Goal: Task Accomplishment & Management: Use online tool/utility

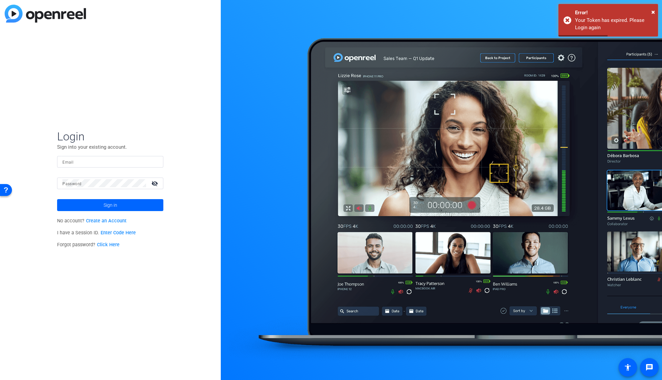
click at [80, 165] on input "Email" at bounding box center [110, 162] width 96 height 8
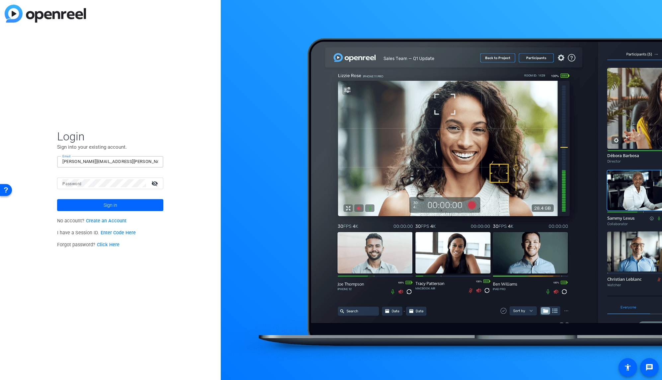
type input "[PERSON_NAME][EMAIL_ADDRESS][PERSON_NAME][DOMAIN_NAME]"
click at [71, 176] on mat-form-field "Email [PERSON_NAME][EMAIL_ADDRESS][PERSON_NAME][DOMAIN_NAME]" at bounding box center [110, 167] width 106 height 22
click at [72, 182] on mat-label "Password" at bounding box center [71, 184] width 19 height 5
click at [57, 199] on button "Sign in" at bounding box center [110, 205] width 106 height 12
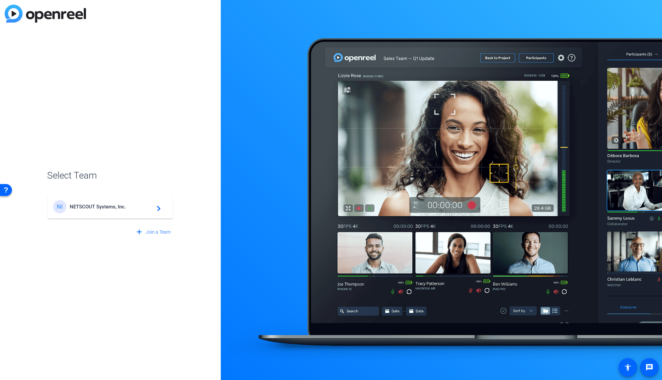
click at [103, 206] on span "NETSCOUT Systems, Inc." at bounding box center [111, 207] width 83 height 6
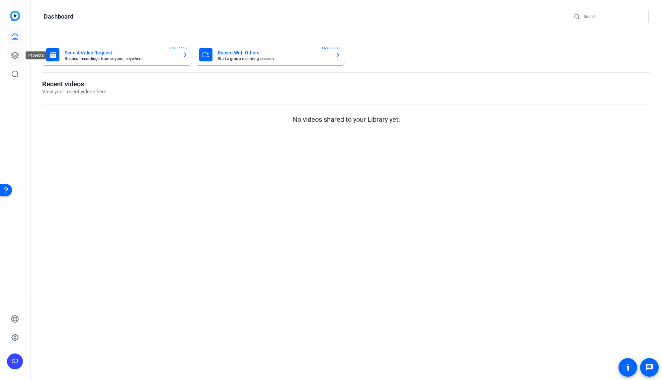
click at [18, 57] on icon at bounding box center [15, 55] width 7 height 7
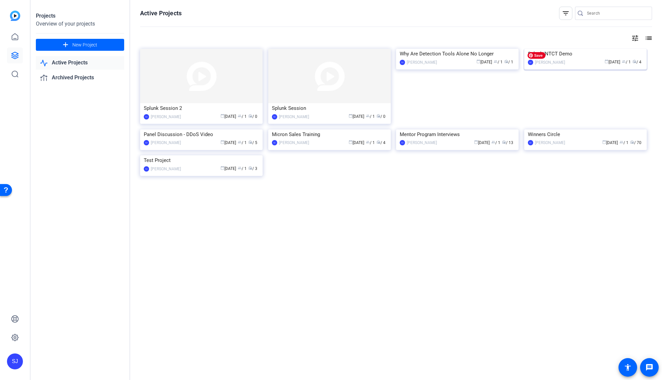
click at [584, 49] on img at bounding box center [585, 49] width 122 height 0
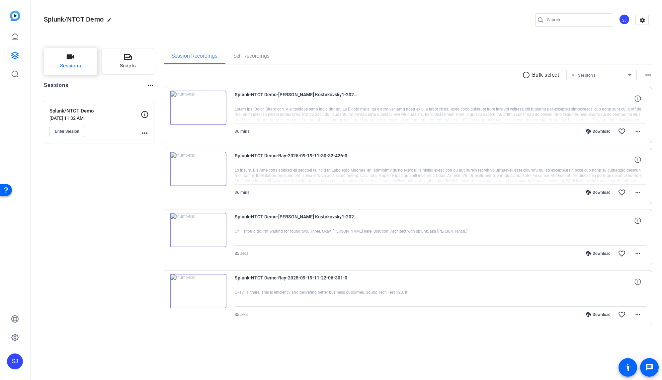
click at [67, 60] on icon "button" at bounding box center [70, 57] width 8 height 8
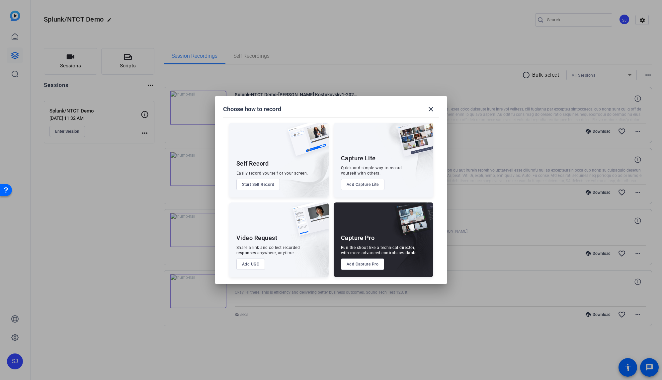
click at [252, 264] on button "Add UGC" at bounding box center [250, 264] width 29 height 11
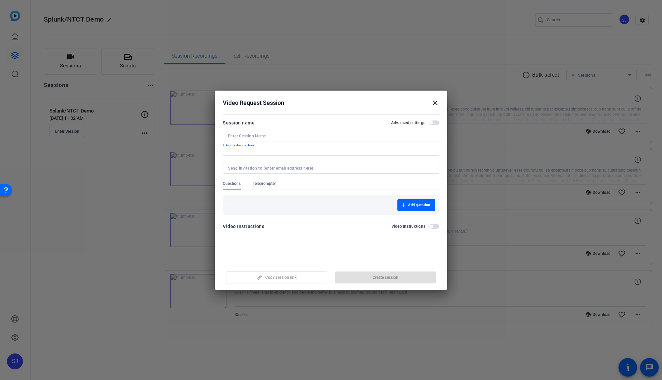
click at [249, 136] on input at bounding box center [331, 135] width 206 height 5
type input "Financial"
click at [265, 229] on div "Video Instructions Video Instructions" at bounding box center [331, 226] width 216 height 8
click at [361, 275] on span "button" at bounding box center [385, 277] width 101 height 16
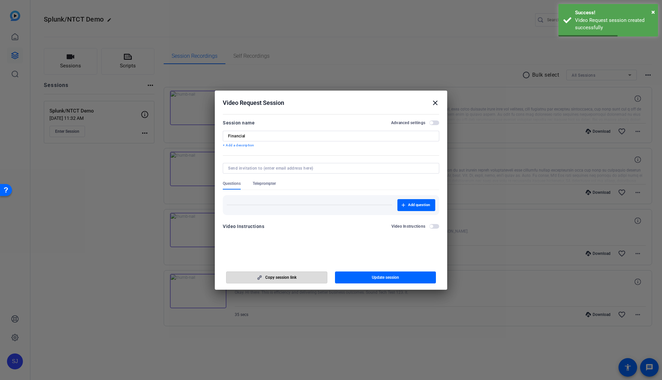
click at [283, 278] on span "Copy session link" at bounding box center [280, 277] width 31 height 5
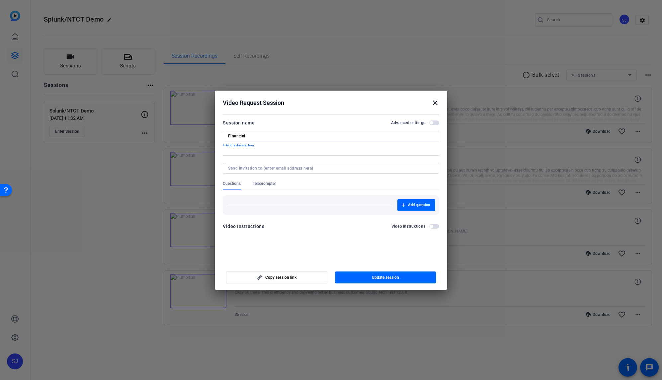
click at [436, 101] on mat-icon "close" at bounding box center [435, 103] width 8 height 8
